Goal: Find contact information: Find contact information

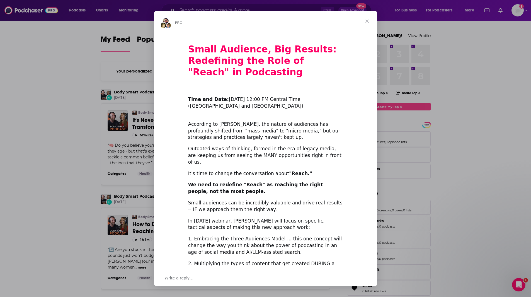
click at [366, 20] on span "Close" at bounding box center [367, 21] width 20 height 20
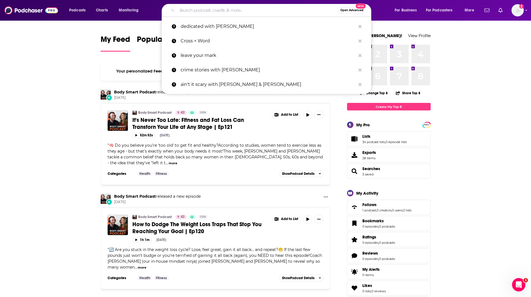
click at [193, 8] on input "Search podcasts, credits, & more..." at bounding box center [257, 10] width 161 height 9
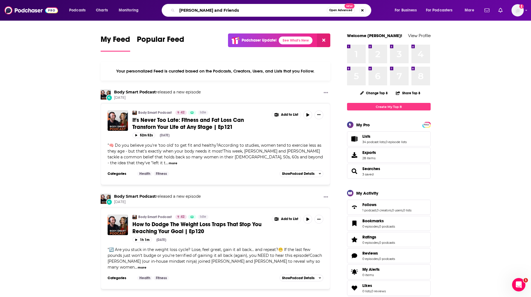
type input "[PERSON_NAME] and Friends"
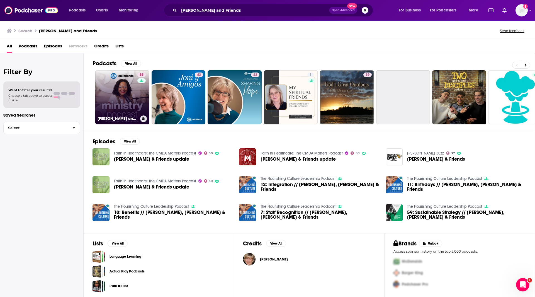
click at [123, 101] on link "55 Joni and Friends Ministry Podcast" at bounding box center [122, 97] width 54 height 54
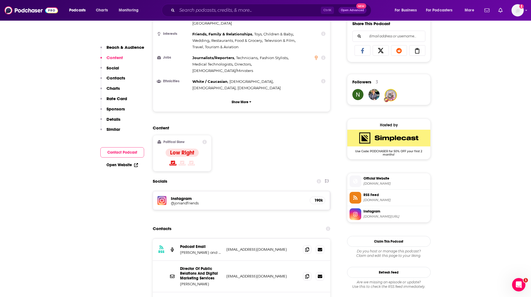
scroll to position [422, 0]
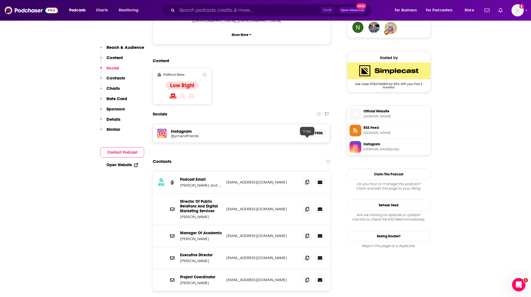
click at [306, 180] on icon at bounding box center [307, 182] width 4 height 4
click at [308, 233] on icon at bounding box center [307, 235] width 4 height 4
click at [309, 255] on icon at bounding box center [307, 257] width 4 height 4
click at [307, 277] on icon at bounding box center [307, 279] width 4 height 4
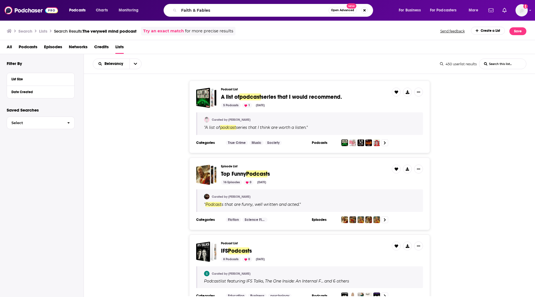
type input "Faith & Fables"
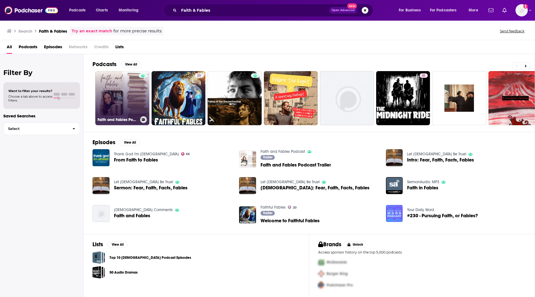
click at [133, 104] on link "Faith and Fables Podcast" at bounding box center [122, 98] width 54 height 54
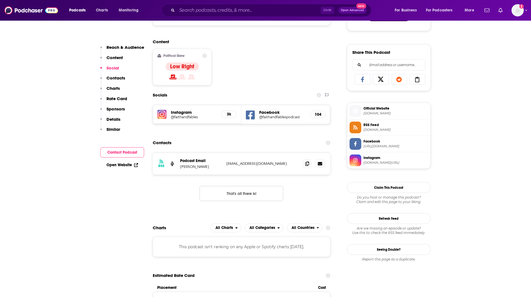
scroll to position [331, 0]
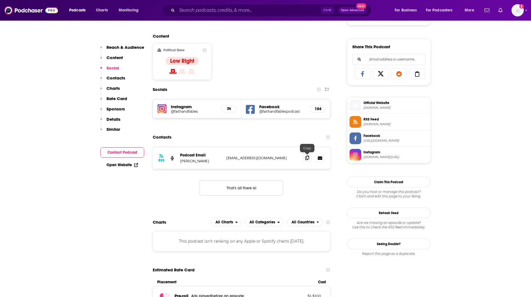
click at [306, 156] on icon at bounding box center [307, 158] width 4 height 4
